Goal: Task Accomplishment & Management: Manage account settings

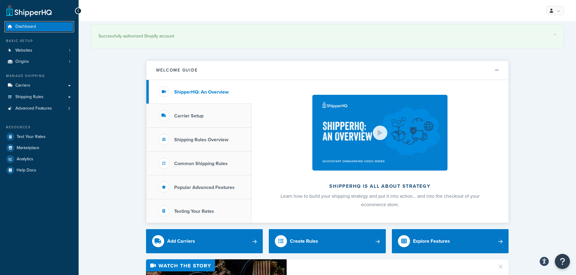
click at [25, 26] on span "Dashboard" at bounding box center [25, 26] width 21 height 5
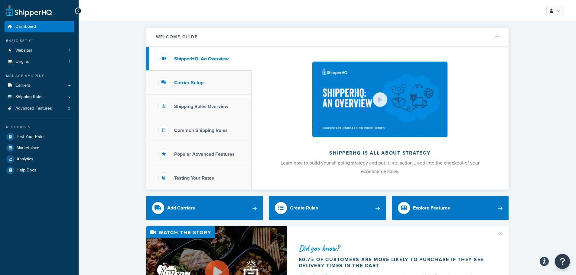
click at [198, 81] on h3 "Carrier Setup" at bounding box center [188, 82] width 29 height 5
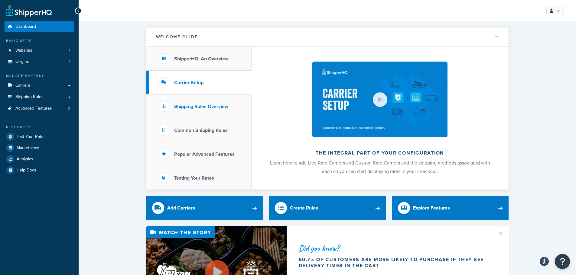
click at [200, 108] on h3 "Shipping Rules Overview" at bounding box center [201, 106] width 54 height 5
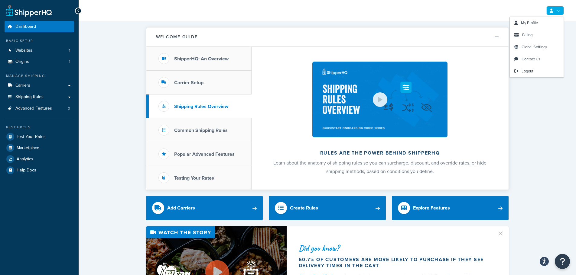
click at [556, 11] on link at bounding box center [555, 10] width 18 height 9
click at [528, 22] on span "My Profile" at bounding box center [529, 23] width 17 height 6
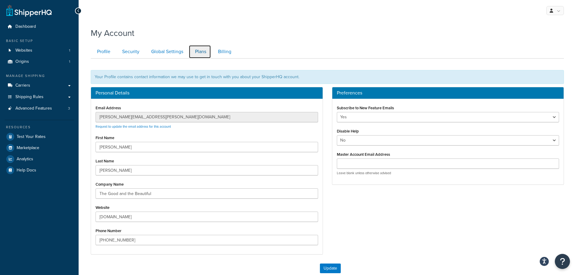
click at [203, 52] on link "Plans" at bounding box center [200, 52] width 22 height 14
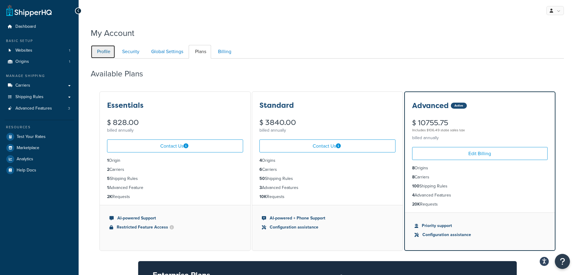
click at [103, 54] on link "Profile" at bounding box center [103, 52] width 24 height 14
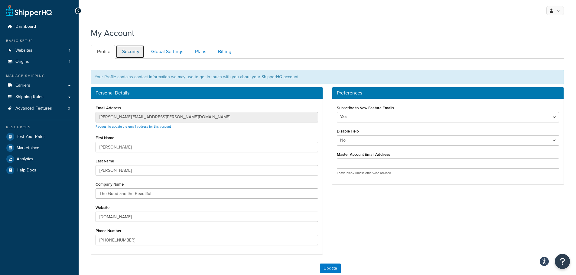
click at [132, 52] on link "Security" at bounding box center [130, 52] width 28 height 14
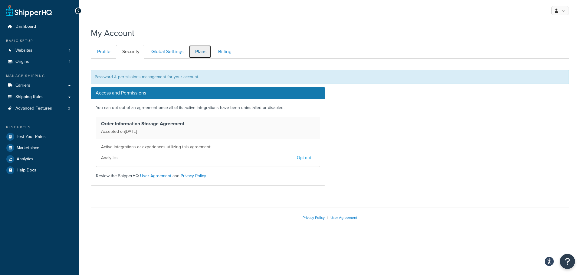
click at [195, 54] on link "Plans" at bounding box center [200, 52] width 22 height 14
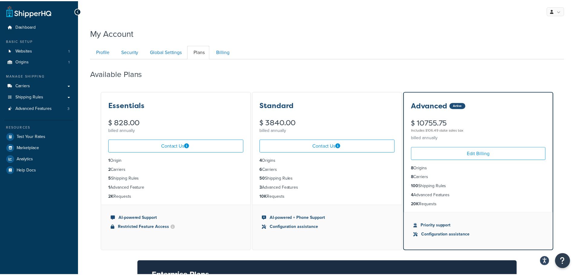
scroll to position [59, 0]
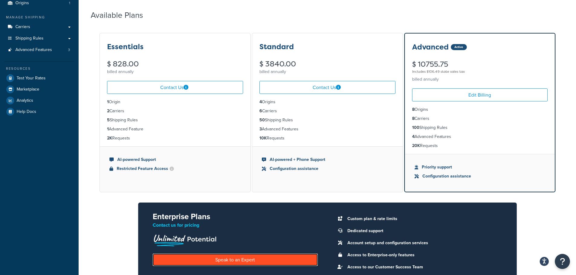
click at [240, 258] on link "Speak to an Expert" at bounding box center [235, 260] width 165 height 12
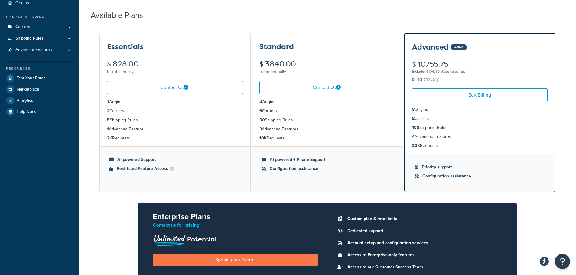
scroll to position [156, 0]
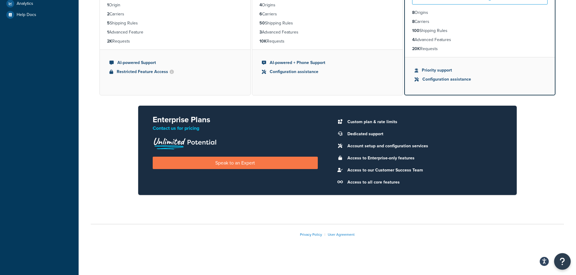
click at [566, 264] on button "Open Resource Center" at bounding box center [562, 262] width 17 height 17
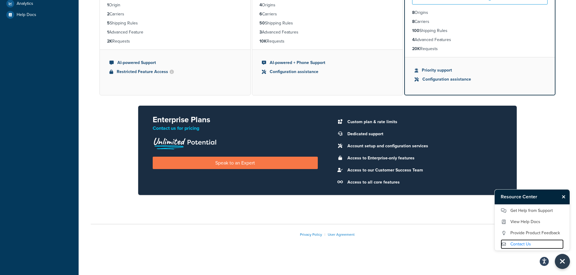
click at [520, 244] on link "Contact Us" at bounding box center [532, 245] width 63 height 10
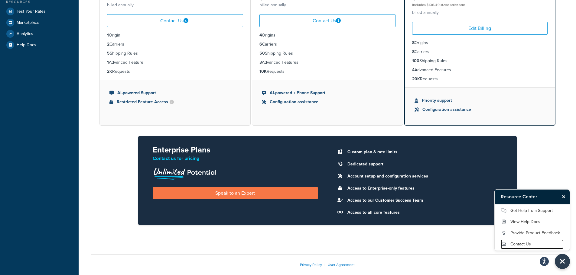
scroll to position [95, 0]
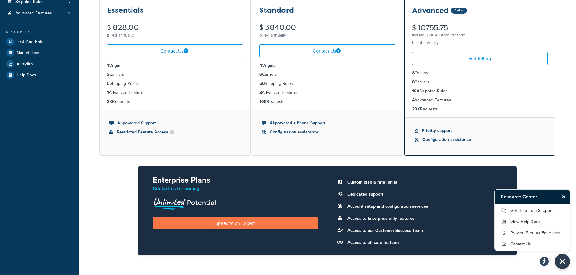
click at [565, 197] on icon "Close Resource Center" at bounding box center [564, 197] width 4 height 5
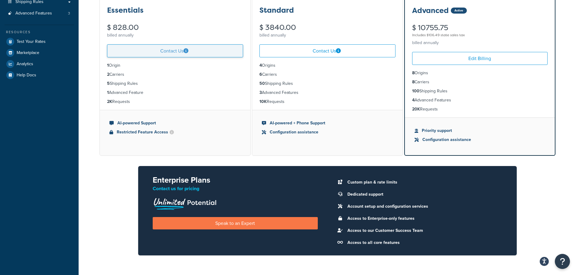
scroll to position [0, 0]
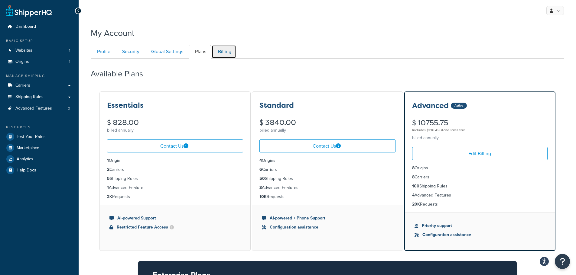
click at [223, 52] on link "Billing" at bounding box center [224, 52] width 24 height 14
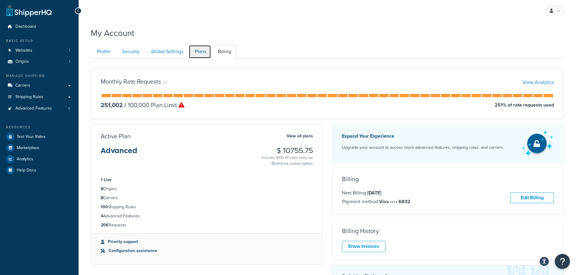
click at [199, 50] on link "Plans" at bounding box center [200, 52] width 22 height 14
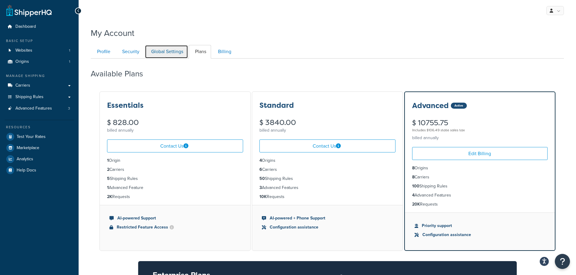
click at [174, 51] on link "Global Settings" at bounding box center [166, 52] width 43 height 14
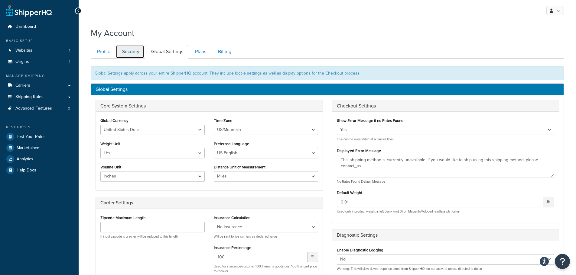
click at [138, 53] on link "Security" at bounding box center [130, 52] width 28 height 14
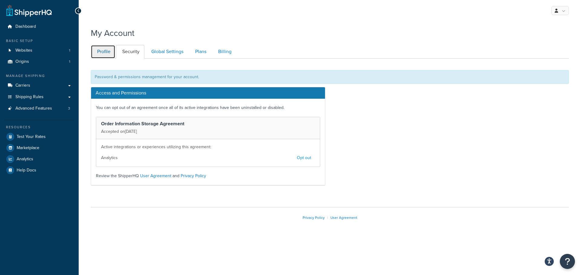
click at [101, 52] on link "Profile" at bounding box center [103, 52] width 24 height 14
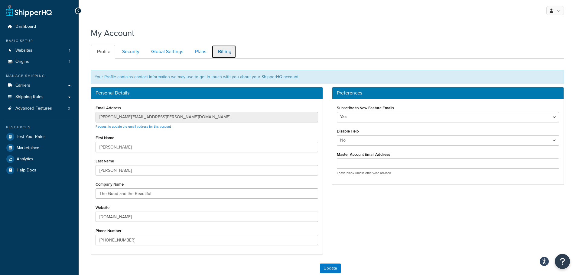
click at [216, 50] on link "Billing" at bounding box center [224, 52] width 24 height 14
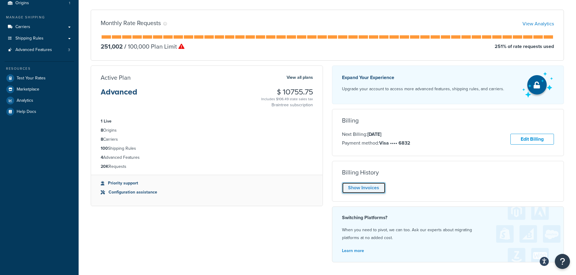
click at [370, 188] on link "Show Invoices" at bounding box center [364, 188] width 44 height 11
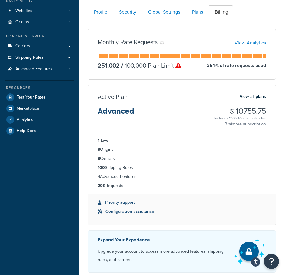
scroll to position [38, 0]
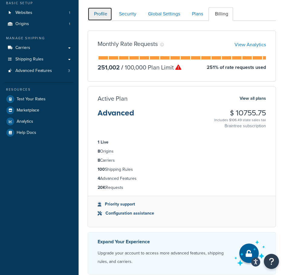
click at [100, 18] on link "Profile" at bounding box center [100, 14] width 24 height 14
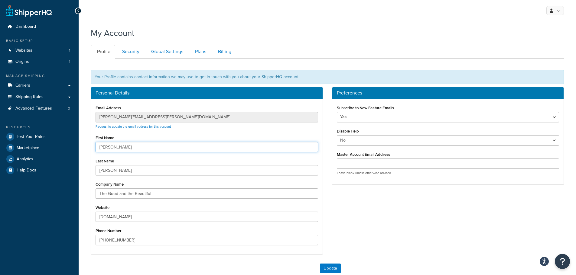
click at [131, 147] on input "Daniel" at bounding box center [207, 147] width 223 height 10
click at [223, 52] on link "Billing" at bounding box center [224, 52] width 24 height 14
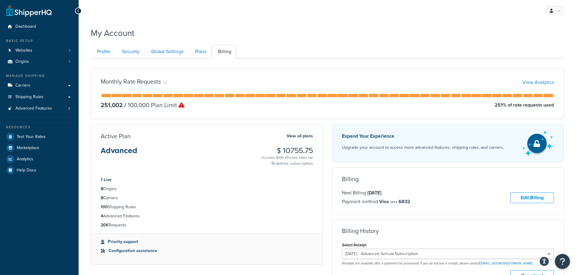
scroll to position [59, 0]
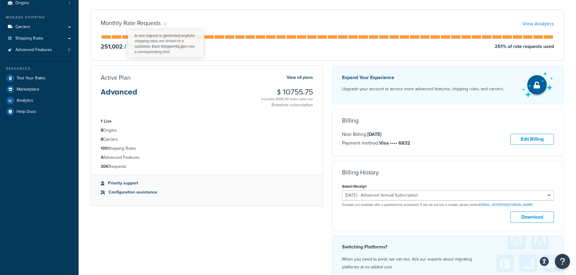
click at [166, 23] on icon at bounding box center [165, 24] width 4 height 4
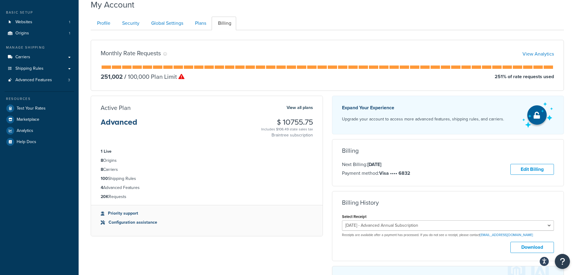
scroll to position [0, 0]
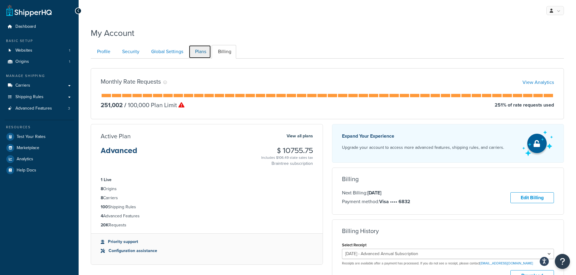
click at [196, 55] on link "Plans" at bounding box center [200, 52] width 22 height 14
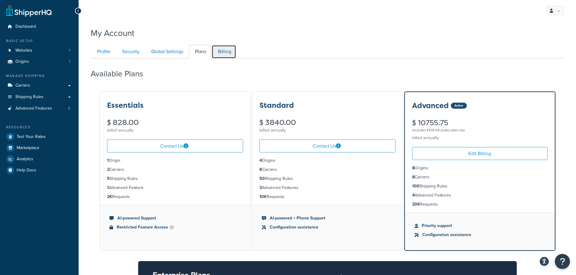
click at [223, 53] on link "Billing" at bounding box center [224, 52] width 24 height 14
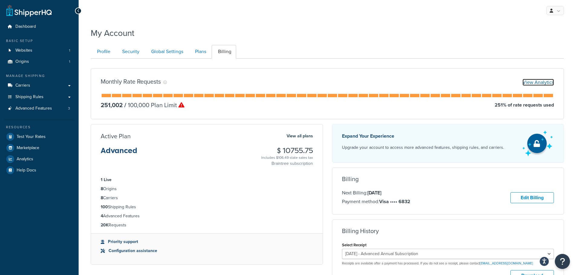
click at [538, 83] on link "View Analytics" at bounding box center [538, 82] width 31 height 7
click at [536, 83] on link "View Analytics" at bounding box center [538, 82] width 31 height 7
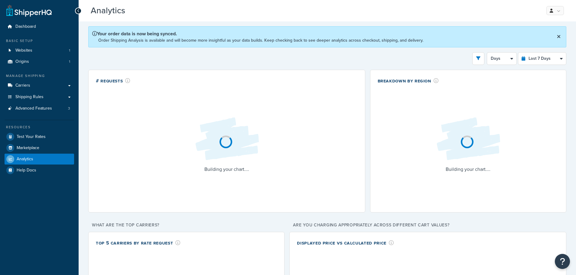
select select "last_7_days"
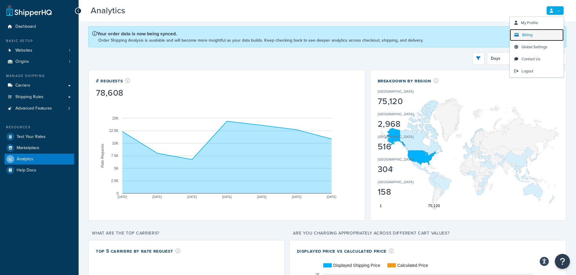
click at [526, 34] on span "Billing" at bounding box center [527, 35] width 10 height 6
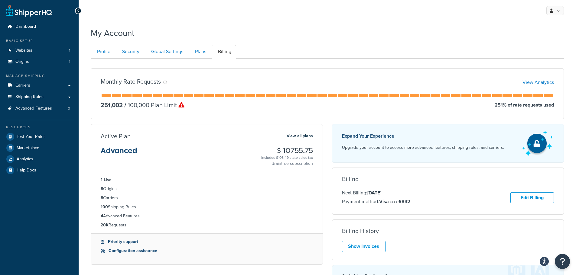
scroll to position [60, 0]
